Goal: Check status: Check status

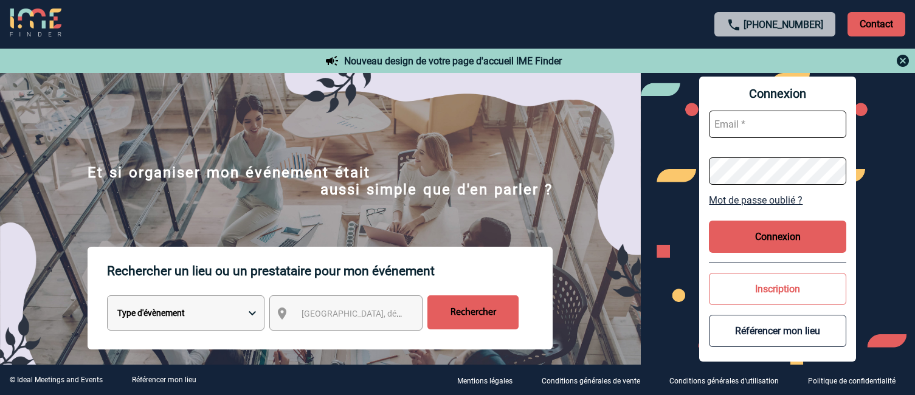
type input "afbonhomme@ime-groupe.com"
click at [780, 233] on button "Connexion" at bounding box center [777, 237] width 137 height 32
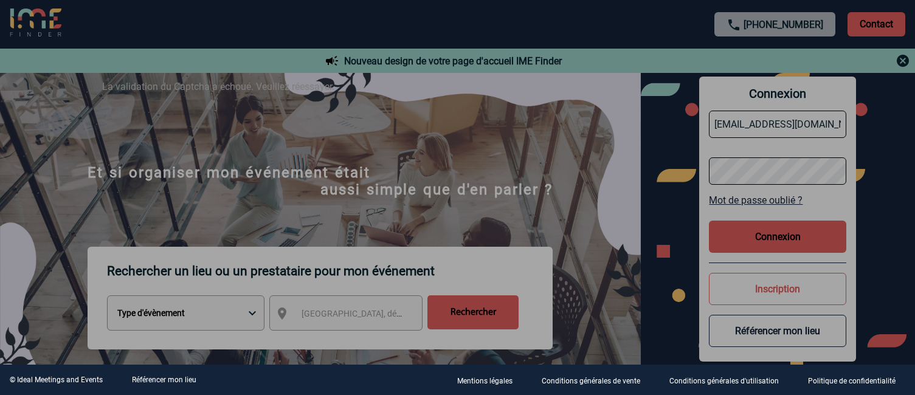
click at [790, 236] on div at bounding box center [457, 197] width 915 height 395
click at [786, 238] on div at bounding box center [457, 197] width 915 height 395
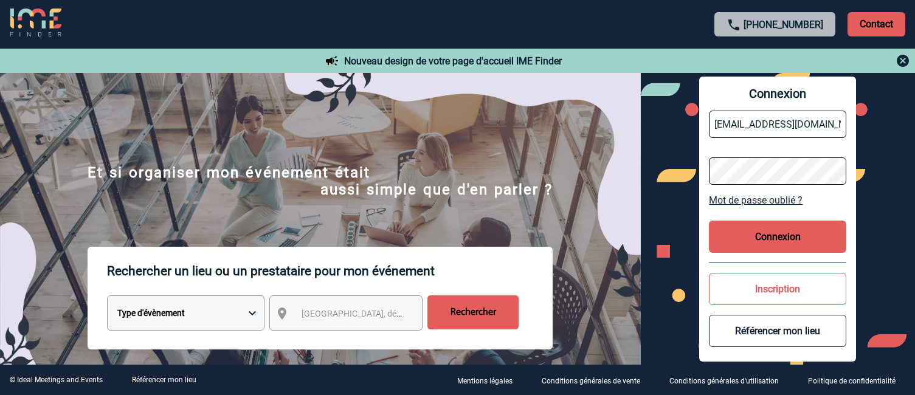
click at [785, 238] on button "Connexion" at bounding box center [777, 237] width 137 height 32
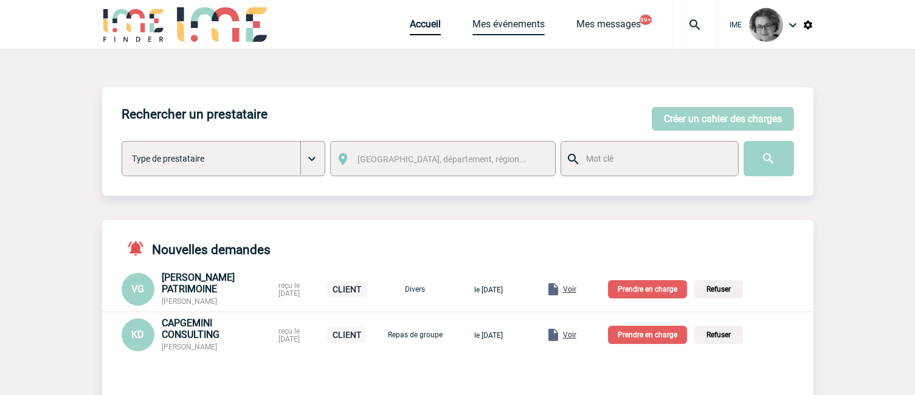
click at [528, 27] on link "Mes événements" at bounding box center [508, 26] width 72 height 17
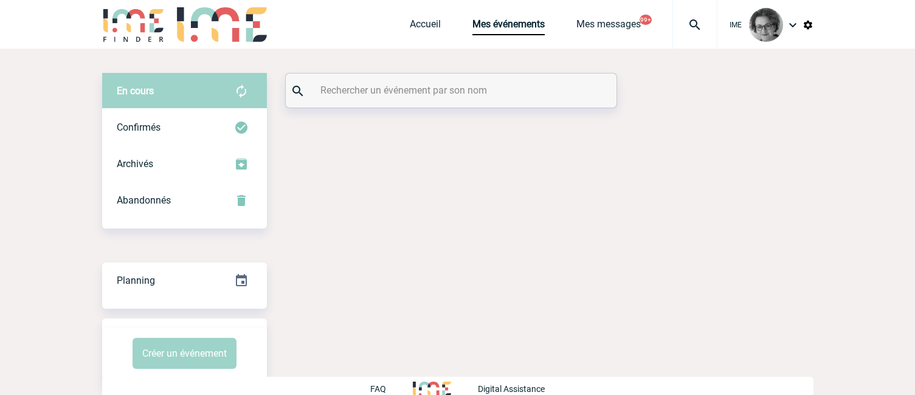
click at [418, 76] on div at bounding box center [451, 91] width 331 height 34
click at [413, 86] on input "text" at bounding box center [452, 90] width 271 height 18
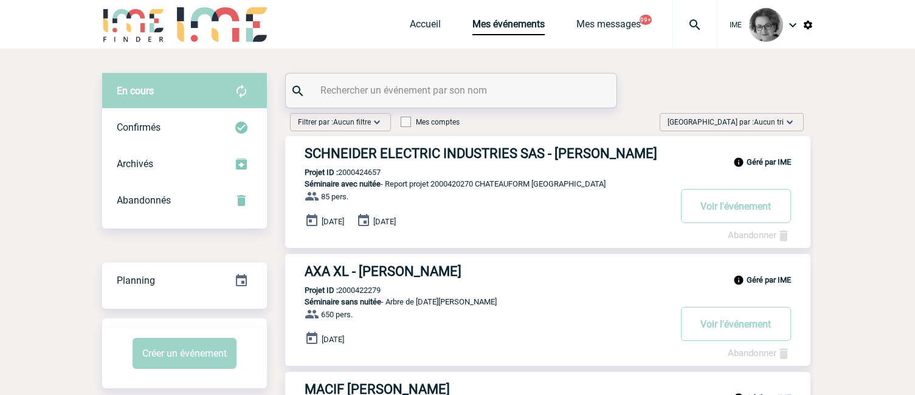
paste input "GAZELENERGIE"
click at [494, 95] on input "GAZELENERGIE" at bounding box center [452, 90] width 271 height 18
type input "GAZELENERGIE"
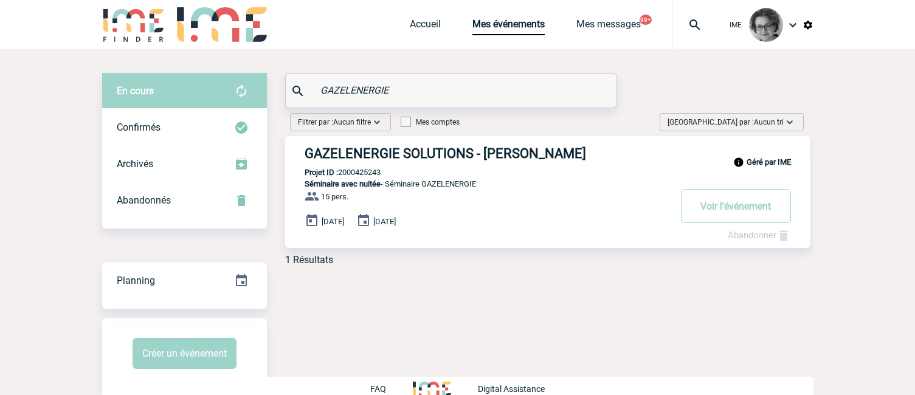
drag, startPoint x: 386, startPoint y: 173, endPoint x: 340, endPoint y: 174, distance: 45.6
click at [340, 174] on div "Géré par IME GAZELENERGIE SOLUTIONS - Rabia MAICHOUF Projet ID : 2000425243 Sém…" at bounding box center [547, 192] width 525 height 112
copy p "2000425243"
click at [736, 209] on button "Voir l'événement" at bounding box center [736, 206] width 110 height 34
